Goal: Transaction & Acquisition: Obtain resource

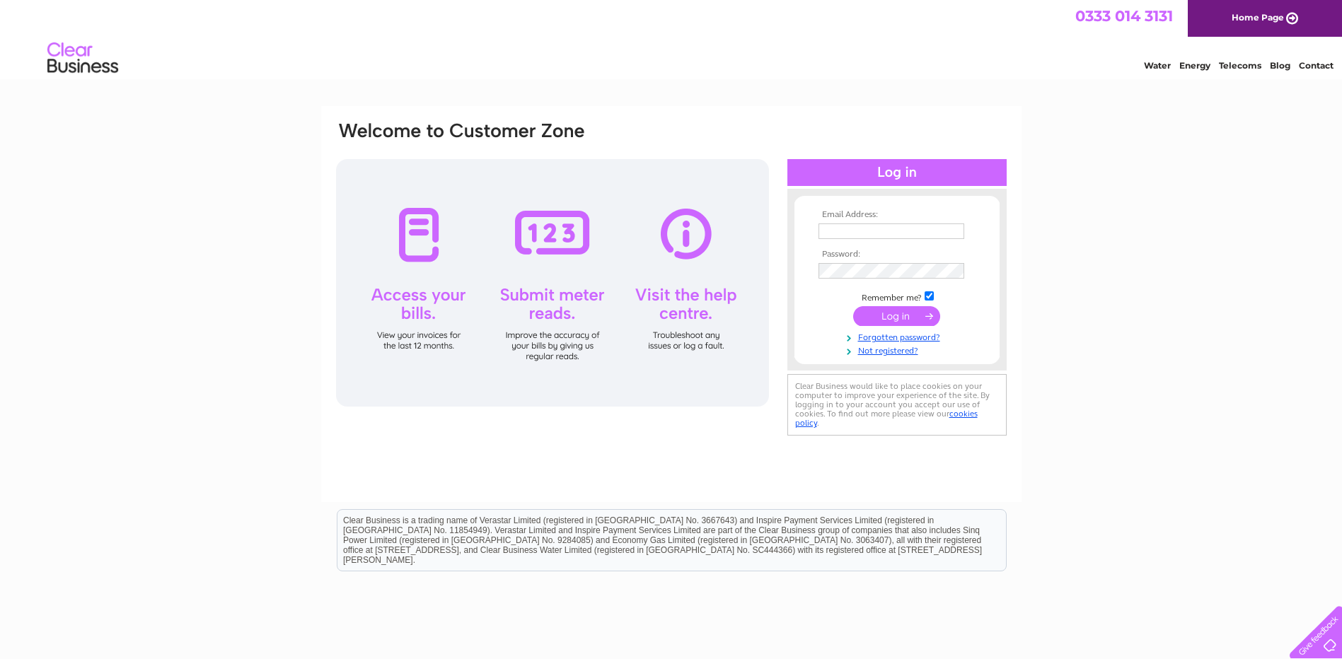
click at [852, 239] on td at bounding box center [897, 231] width 164 height 23
click at [855, 229] on input "text" at bounding box center [891, 232] width 146 height 16
type input "e-invoices@norscot.uk.com"
click at [895, 319] on input "submit" at bounding box center [896, 318] width 87 height 20
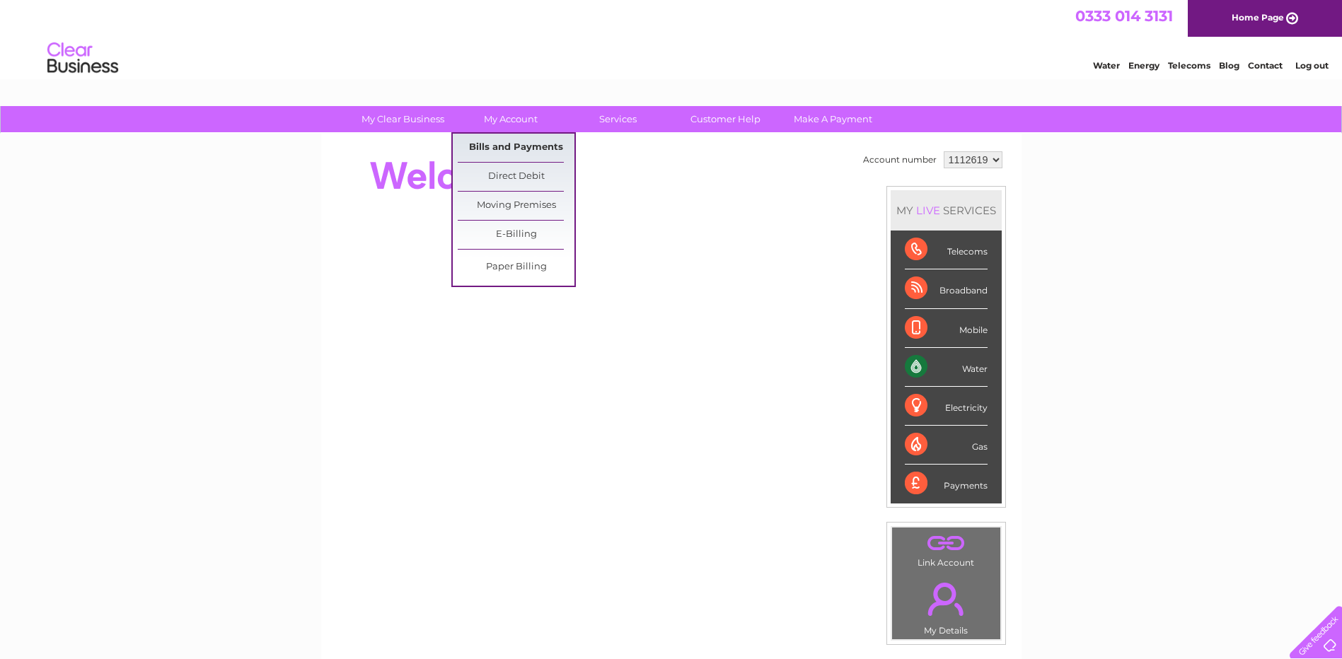
click at [509, 146] on link "Bills and Payments" at bounding box center [516, 148] width 117 height 28
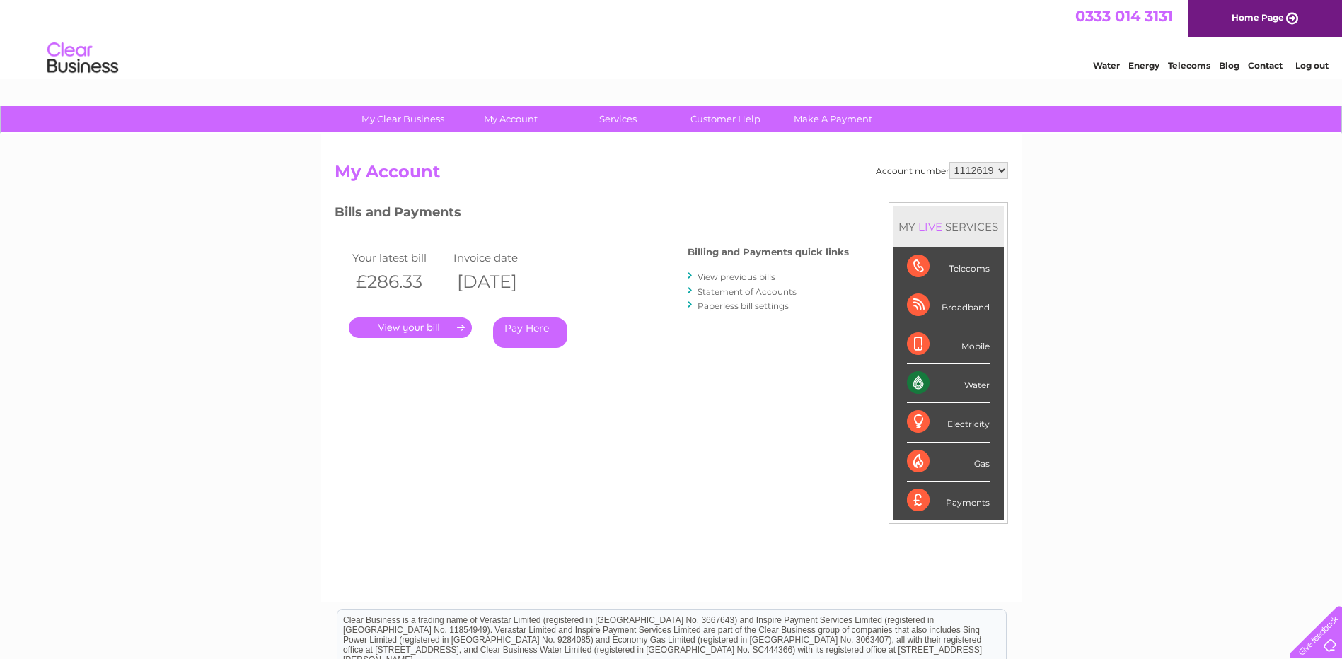
click at [412, 332] on link "." at bounding box center [410, 328] width 123 height 21
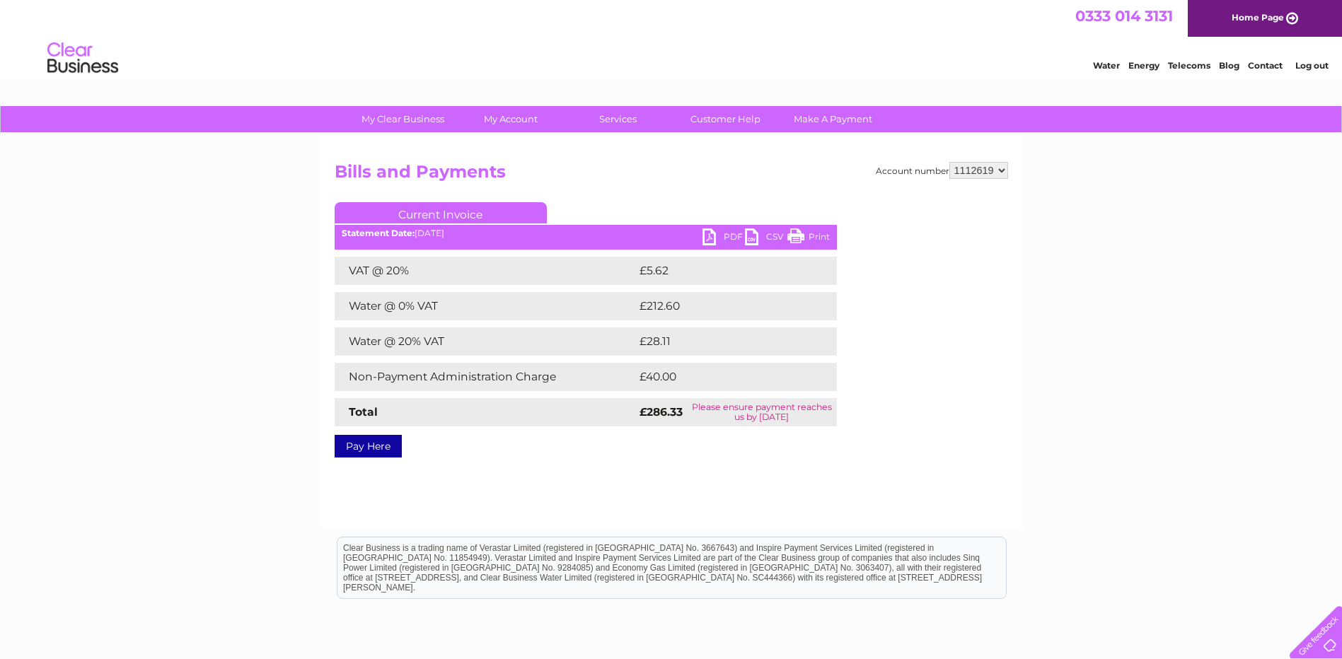
click at [716, 235] on link "PDF" at bounding box center [723, 238] width 42 height 21
